Goal: Navigation & Orientation: Find specific page/section

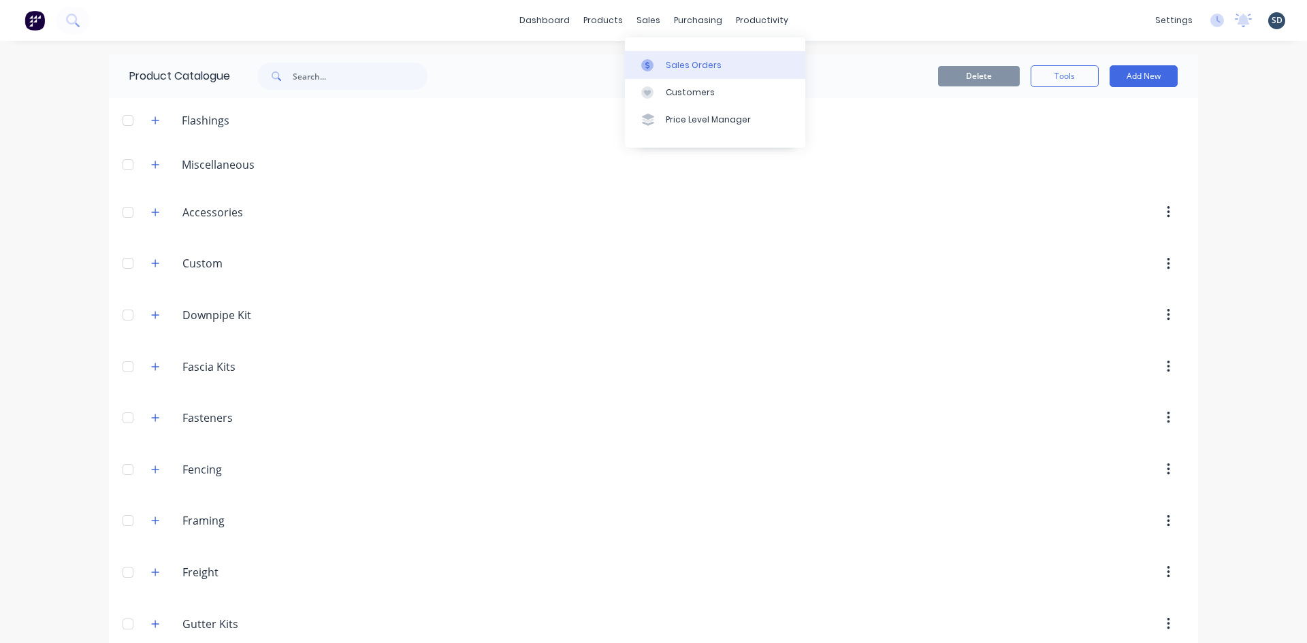
click at [681, 63] on div "Sales Orders" at bounding box center [694, 65] width 56 height 12
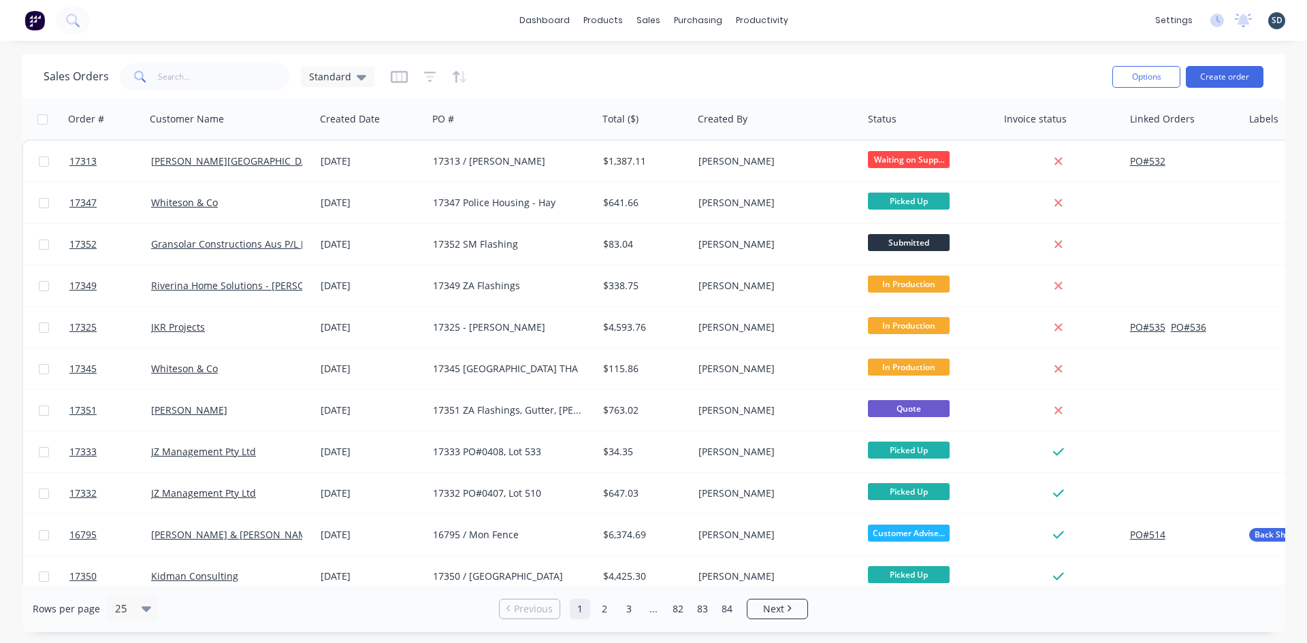
click at [846, 21] on div "dashboard products sales purchasing productivity dashboard products Product Cat…" at bounding box center [653, 20] width 1307 height 41
click at [785, 71] on link "Workflow" at bounding box center [814, 64] width 180 height 27
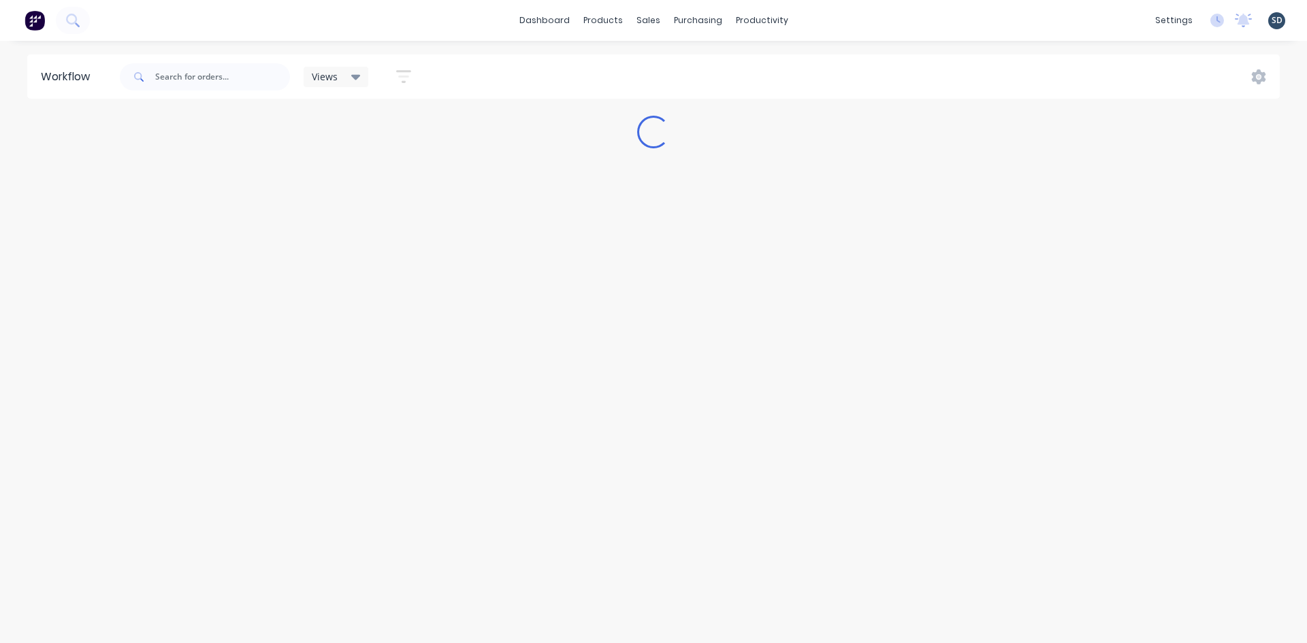
click at [834, 18] on div "dashboard products sales purchasing productivity dashboard products Product Cat…" at bounding box center [653, 20] width 1307 height 41
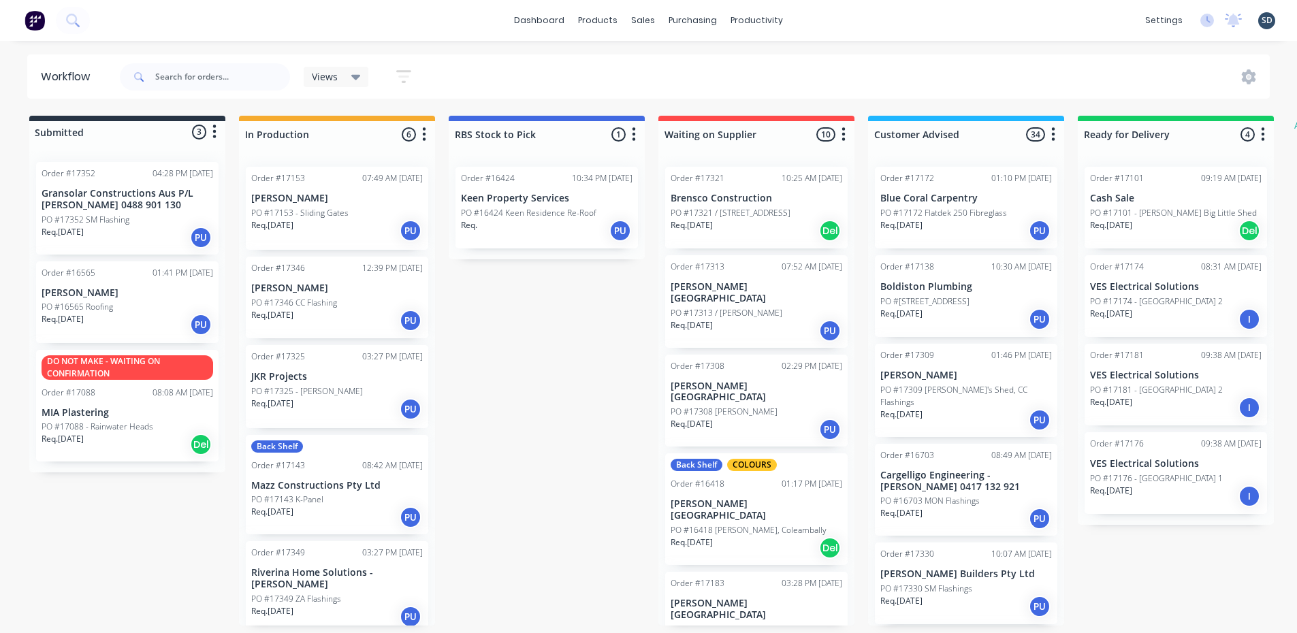
click at [810, 16] on div "dashboard products sales purchasing productivity dashboard products Product Cat…" at bounding box center [648, 20] width 1297 height 41
click at [835, 20] on div "dashboard products sales purchasing productivity dashboard products Product Cat…" at bounding box center [648, 20] width 1297 height 41
click at [818, 19] on div "dashboard products sales purchasing productivity dashboard products Product Cat…" at bounding box center [648, 20] width 1297 height 41
click at [831, 16] on div "dashboard products sales purchasing productivity dashboard products Product Cat…" at bounding box center [648, 20] width 1297 height 41
click at [820, 21] on div "dashboard products sales purchasing productivity dashboard products Product Cat…" at bounding box center [648, 20] width 1297 height 41
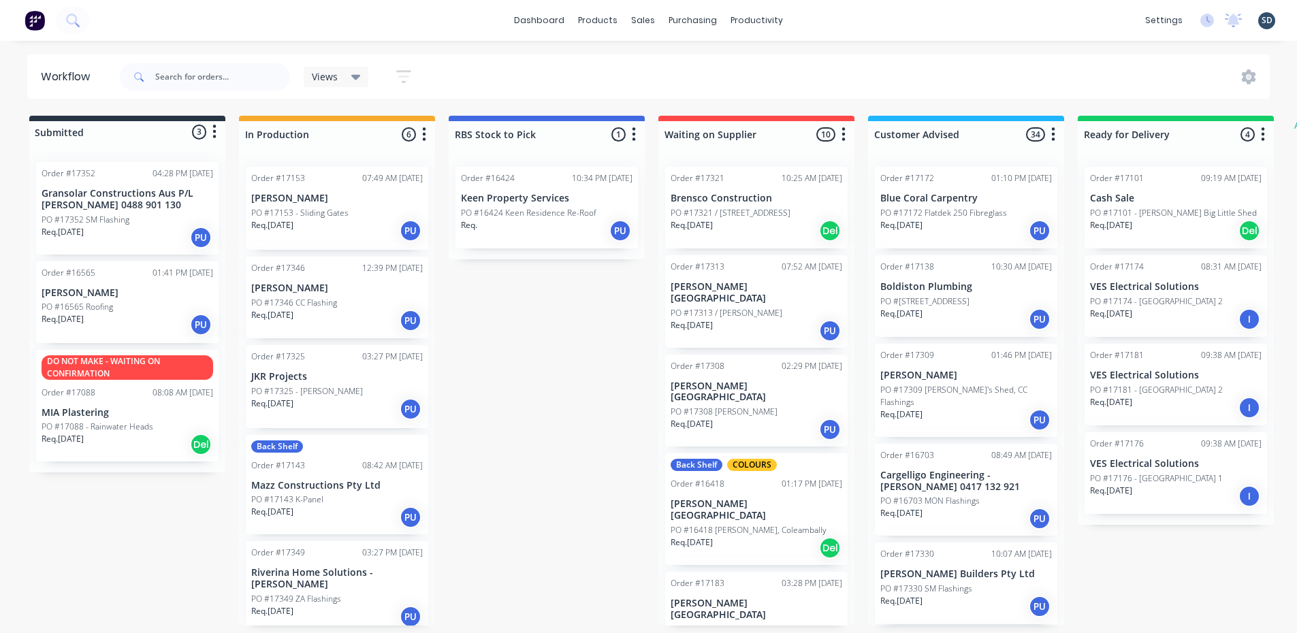
click at [826, 20] on div "dashboard products sales purchasing productivity dashboard products Product Cat…" at bounding box center [648, 20] width 1297 height 41
click at [819, 20] on div "dashboard products sales purchasing productivity dashboard products Product Cat…" at bounding box center [648, 20] width 1297 height 41
click at [815, 22] on div "dashboard products sales purchasing productivity dashboard products Product Cat…" at bounding box center [648, 20] width 1297 height 41
drag, startPoint x: 815, startPoint y: 22, endPoint x: 822, endPoint y: 19, distance: 7.6
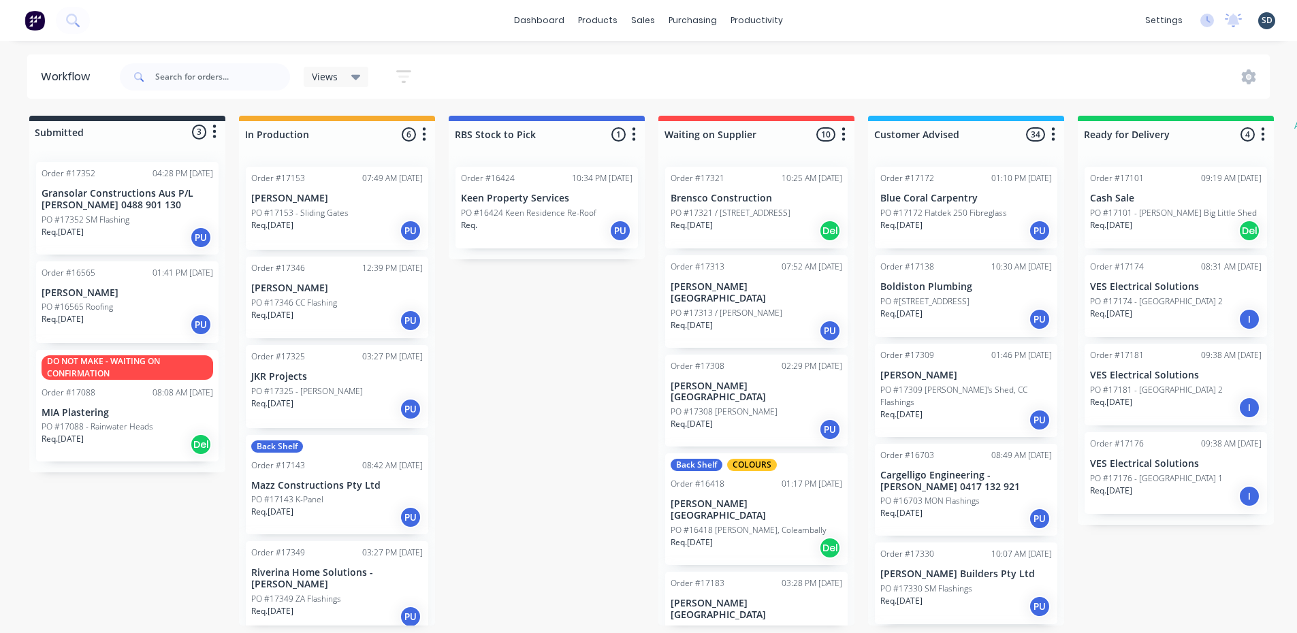
click at [822, 19] on div "dashboard products sales purchasing productivity dashboard products Product Cat…" at bounding box center [648, 20] width 1297 height 41
click at [825, 17] on div "dashboard products sales purchasing productivity dashboard products Product Cat…" at bounding box center [648, 20] width 1297 height 41
click at [812, 19] on div "dashboard products sales purchasing productivity dashboard products Product Cat…" at bounding box center [648, 20] width 1297 height 41
drag, startPoint x: 828, startPoint y: 18, endPoint x: 807, endPoint y: 25, distance: 22.8
click at [807, 25] on div "dashboard products sales purchasing productivity dashboard products Product Cat…" at bounding box center [648, 20] width 1297 height 41
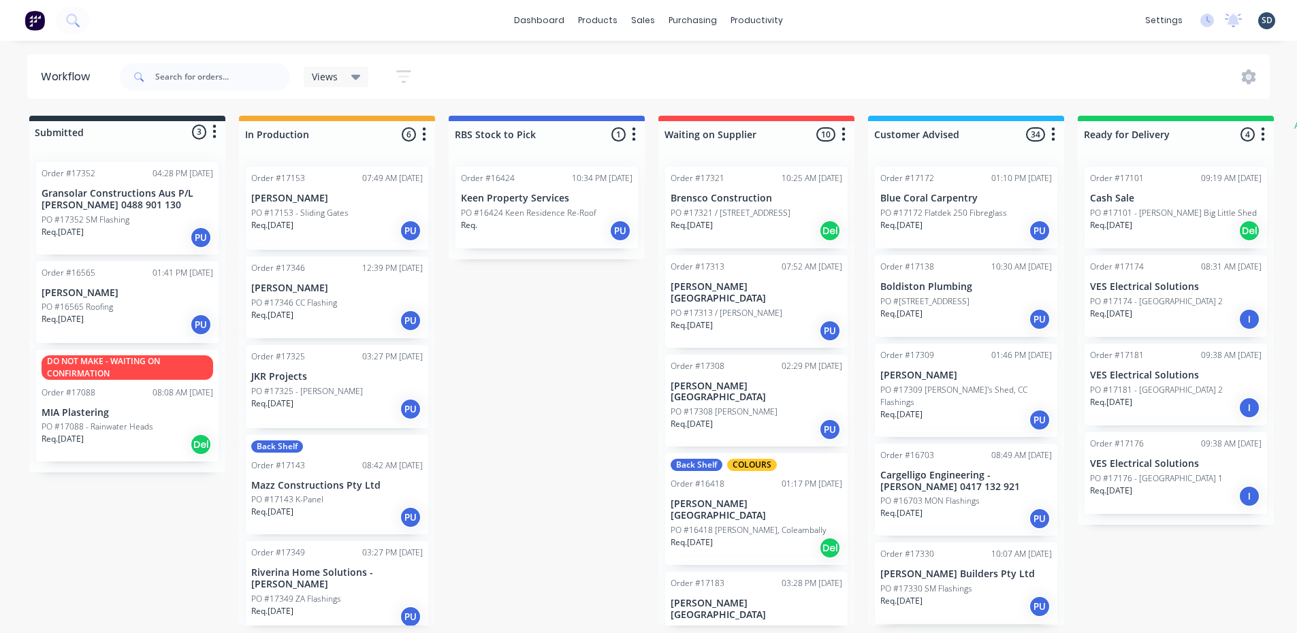
click at [827, 18] on div "dashboard products sales purchasing productivity dashboard products Product Cat…" at bounding box center [648, 20] width 1297 height 41
click at [813, 18] on div "dashboard products sales purchasing productivity dashboard products Product Cat…" at bounding box center [648, 20] width 1297 height 41
